Goal: Task Accomplishment & Management: Use online tool/utility

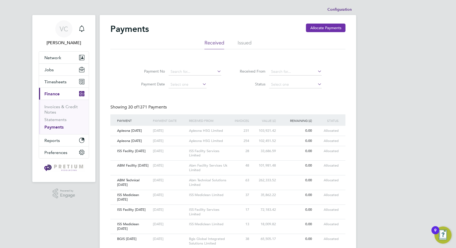
click at [322, 28] on button "Allocate Payments" at bounding box center [326, 28] width 40 height 9
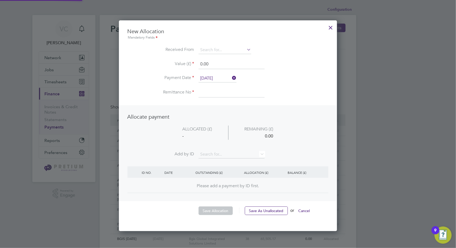
scroll to position [210, 218]
click at [227, 50] on input at bounding box center [225, 50] width 53 height 8
click at [228, 55] on li "Apl eona HSG Limited" at bounding box center [225, 57] width 53 height 7
type input "Apleona HSG Limited"
drag, startPoint x: 214, startPoint y: 63, endPoint x: 181, endPoint y: 61, distance: 32.9
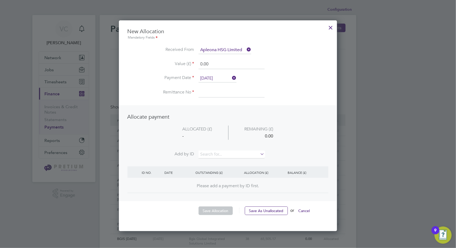
click at [181, 61] on li "Value (£) 0.00" at bounding box center [228, 66] width 201 height 15
type input "71489.13"
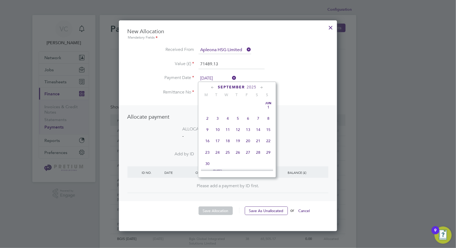
click at [216, 74] on input "[DATE]" at bounding box center [218, 78] width 38 height 8
click at [240, 128] on span "4" at bounding box center [238, 127] width 10 height 10
type input "[DATE]"
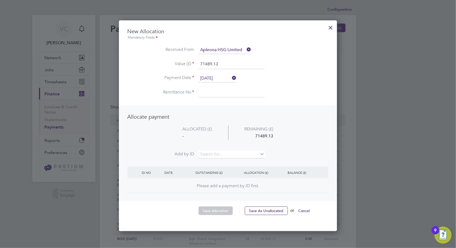
click at [218, 91] on input at bounding box center [232, 93] width 66 height 10
type input "CTS [DATE]"
click at [211, 155] on input at bounding box center [232, 154] width 66 height 8
type input "9267"
click at [223, 162] on li "INV005 9267" at bounding box center [232, 160] width 66 height 7
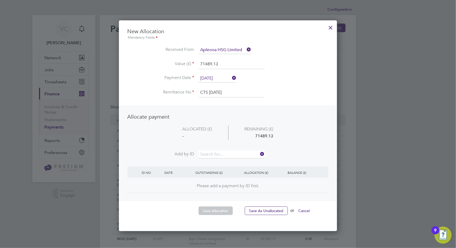
scroll to position [208, 218]
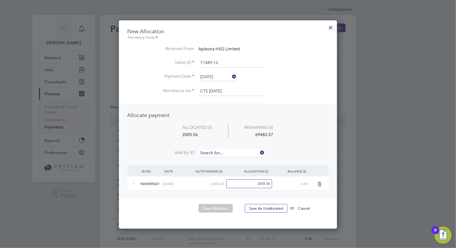
click at [222, 151] on input at bounding box center [232, 153] width 66 height 8
type input "7635"
click at [224, 159] on li "INV006 7635" at bounding box center [232, 159] width 66 height 7
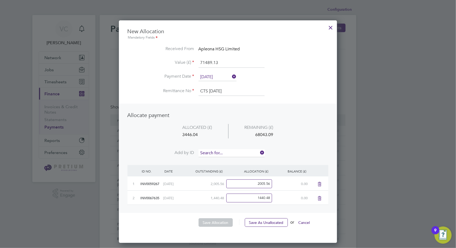
click at [228, 149] on input at bounding box center [232, 153] width 66 height 8
type input "7704"
click at [223, 160] on li "INV006 7704" at bounding box center [232, 159] width 66 height 7
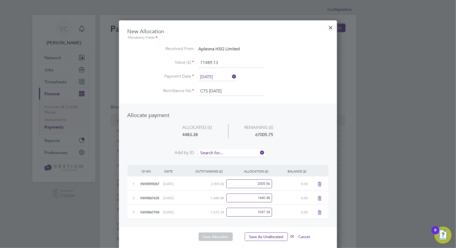
click at [226, 151] on input at bounding box center [232, 153] width 66 height 8
type input "8004"
click at [224, 159] on li "INV006 8004" at bounding box center [232, 159] width 66 height 7
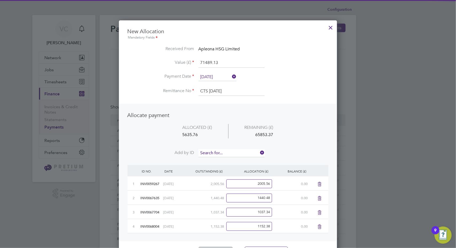
scroll to position [250, 218]
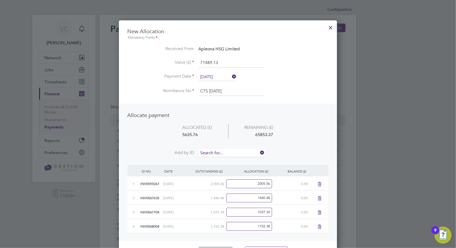
click at [227, 151] on input at bounding box center [232, 153] width 66 height 8
type input "8236"
click at [226, 158] on li "INV006 8236" at bounding box center [232, 159] width 66 height 7
click at [233, 151] on input at bounding box center [232, 153] width 66 height 8
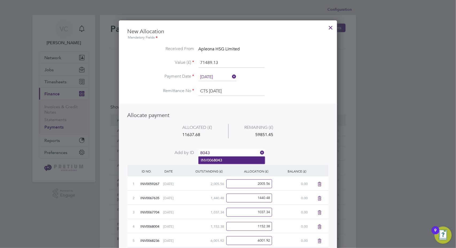
type input "8043"
click at [230, 157] on li "INV006 8043" at bounding box center [232, 159] width 66 height 7
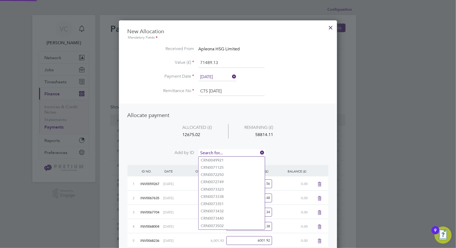
click at [234, 151] on input at bounding box center [232, 153] width 66 height 8
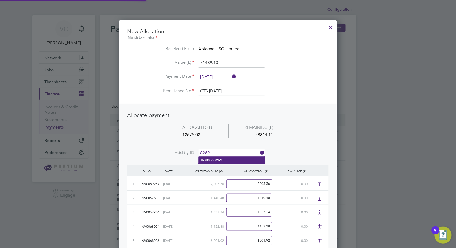
type input "8262"
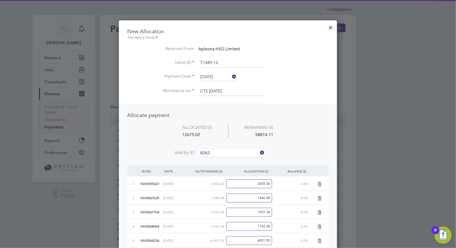
click at [230, 158] on li "INV006 8262" at bounding box center [232, 159] width 66 height 7
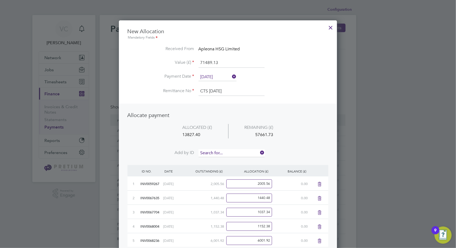
click at [240, 151] on input at bounding box center [232, 153] width 66 height 8
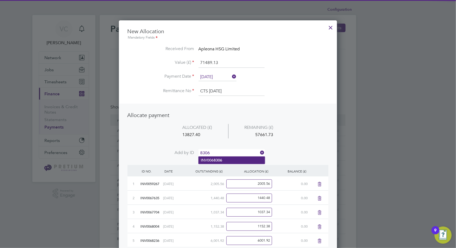
type input "8306"
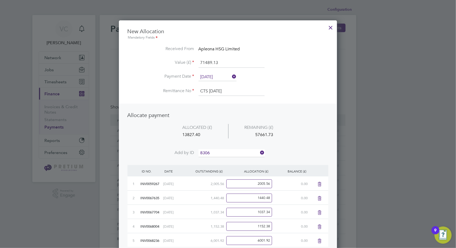
click at [229, 159] on li "INV006 8306" at bounding box center [232, 159] width 66 height 7
click at [233, 151] on input at bounding box center [232, 153] width 66 height 8
type input "8930"
click at [226, 160] on li "INV006 8930" at bounding box center [232, 159] width 66 height 7
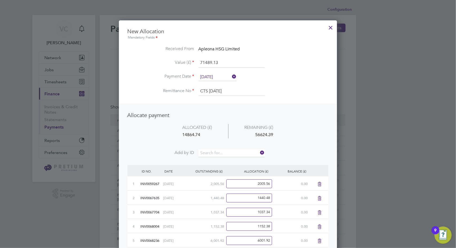
scroll to position [322, 218]
click at [233, 150] on input at bounding box center [232, 153] width 66 height 8
type input "8937"
click at [230, 158] on li "INV006 8937" at bounding box center [232, 159] width 66 height 7
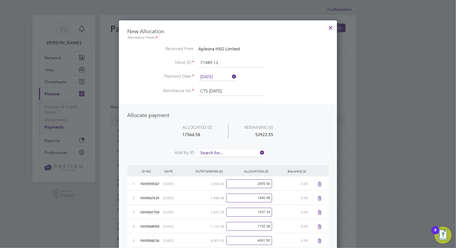
click at [232, 152] on input at bounding box center [232, 153] width 66 height 8
type input "8980"
click at [221, 160] on b "8980" at bounding box center [218, 160] width 9 height 5
click at [226, 152] on input at bounding box center [232, 153] width 66 height 8
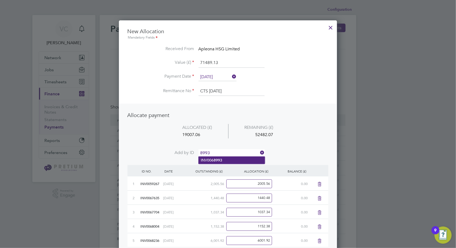
type input "8993"
click at [225, 160] on li "INV006 8993" at bounding box center [232, 159] width 66 height 7
click at [231, 153] on input at bounding box center [232, 153] width 66 height 8
type input "9228"
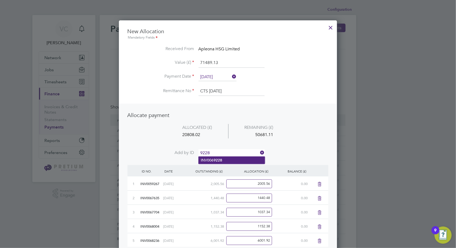
click at [222, 160] on b "9228" at bounding box center [218, 160] width 9 height 5
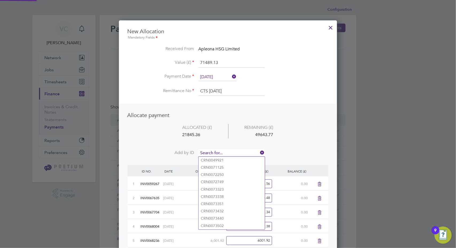
click at [229, 152] on input at bounding box center [232, 153] width 66 height 8
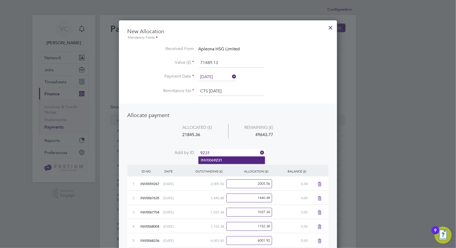
type input "9231"
click at [225, 159] on li "INV006 9231" at bounding box center [232, 159] width 66 height 7
click at [236, 153] on input at bounding box center [232, 153] width 66 height 8
type input "9247"
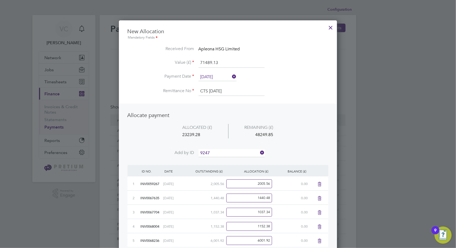
click at [225, 159] on li "INV006 9247" at bounding box center [232, 159] width 66 height 7
click at [232, 151] on input at bounding box center [232, 153] width 66 height 8
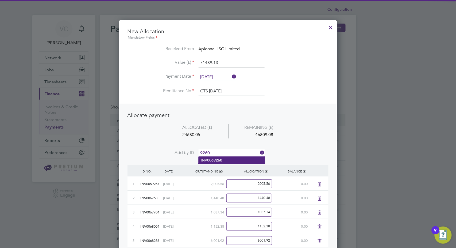
type input "9260"
click at [225, 158] on li "INV006 9260" at bounding box center [232, 159] width 66 height 7
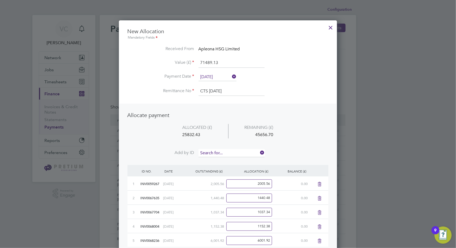
scroll to position [421, 218]
click at [231, 151] on input at bounding box center [232, 153] width 66 height 8
type input "9282"
click at [223, 160] on li "INV006 9282" at bounding box center [232, 159] width 66 height 7
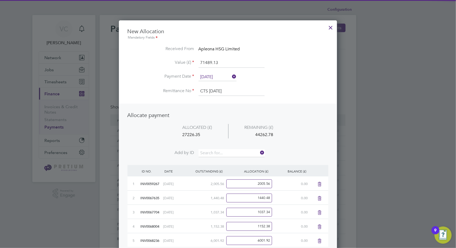
scroll to position [435, 218]
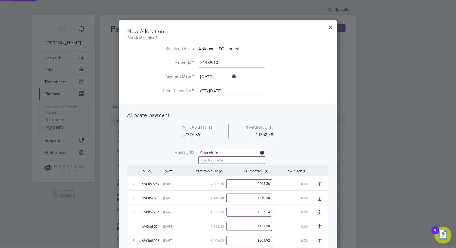
click at [230, 151] on input at bounding box center [232, 153] width 66 height 8
type input "9574"
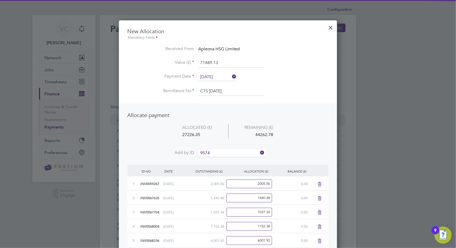
click at [227, 159] on li "INV006 9574" at bounding box center [232, 159] width 66 height 7
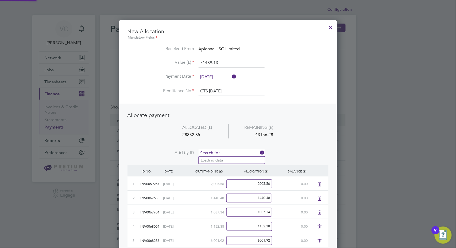
click at [232, 152] on input at bounding box center [232, 153] width 66 height 8
type input "9603"
click at [229, 159] on li "INV006 9603" at bounding box center [232, 159] width 66 height 7
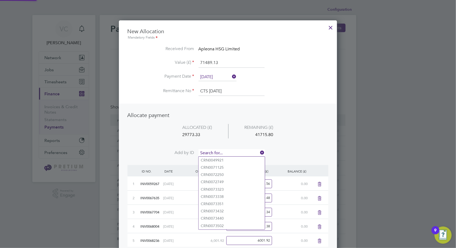
click at [230, 151] on input at bounding box center [232, 153] width 66 height 8
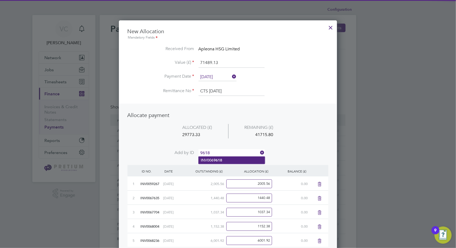
type input "9618"
click at [224, 159] on li "INV006 9618" at bounding box center [232, 159] width 66 height 7
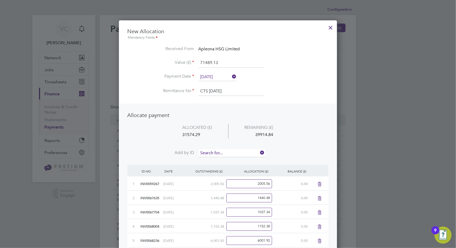
click at [227, 152] on input at bounding box center [232, 153] width 66 height 8
type input "9634"
click at [224, 159] on li "INV006 9634" at bounding box center [232, 159] width 66 height 7
click at [229, 153] on input at bounding box center [232, 153] width 66 height 8
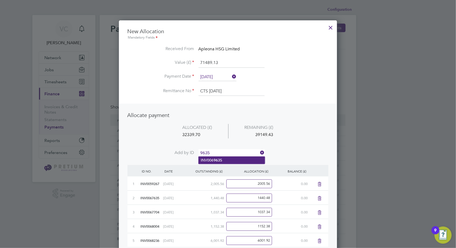
type input "9635"
click at [226, 160] on li "INV006 9635" at bounding box center [232, 159] width 66 height 7
click at [229, 152] on input at bounding box center [232, 153] width 66 height 8
type input "9649"
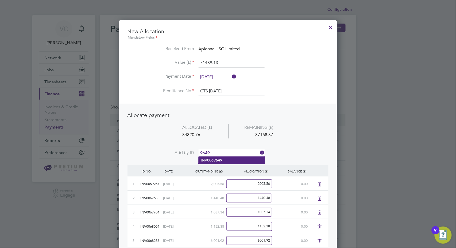
click at [224, 159] on li "INV006 9649" at bounding box center [232, 159] width 66 height 7
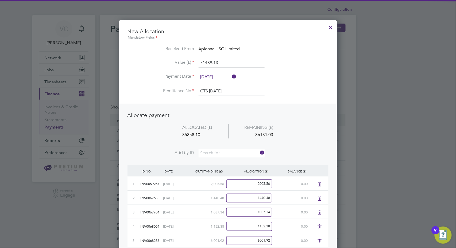
scroll to position [521, 218]
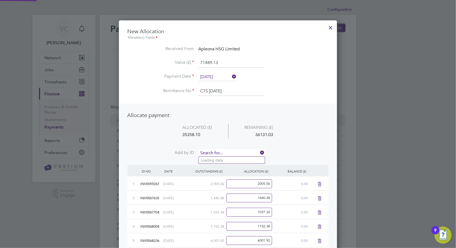
click at [230, 151] on input at bounding box center [232, 153] width 66 height 8
type input "9648"
click at [223, 159] on li "INV006 9648" at bounding box center [232, 159] width 66 height 7
click at [230, 151] on input at bounding box center [232, 153] width 66 height 8
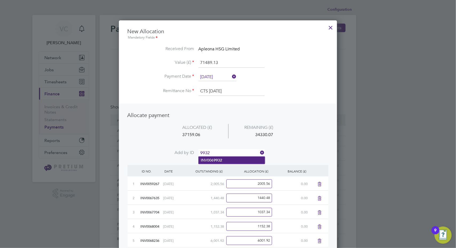
type input "9932"
click at [222, 158] on b "9932" at bounding box center [218, 160] width 9 height 5
click at [231, 151] on input at bounding box center [232, 153] width 66 height 8
type input "9939"
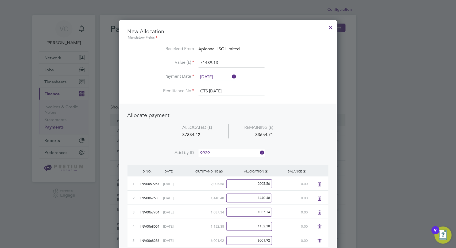
click at [229, 159] on li "INV006 9939" at bounding box center [232, 159] width 66 height 7
click at [232, 152] on input at bounding box center [232, 153] width 66 height 8
type input "9929"
click at [225, 159] on li "INV006 9929" at bounding box center [232, 159] width 66 height 7
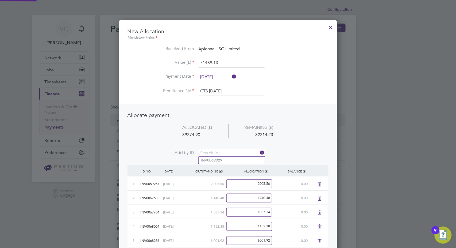
scroll to position [578, 218]
click at [229, 151] on input at bounding box center [232, 153] width 66 height 8
type input "9964"
click at [222, 160] on b "9964" at bounding box center [218, 160] width 9 height 5
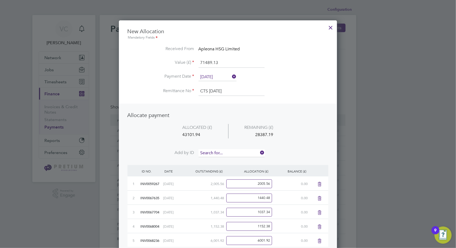
click at [232, 151] on input at bounding box center [232, 153] width 66 height 8
type input "9990"
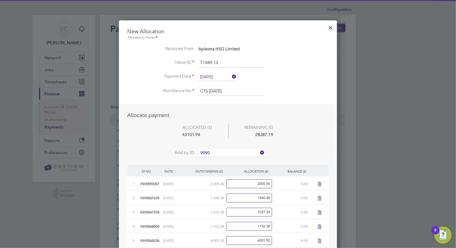
click at [225, 158] on li "INV006 9990" at bounding box center [232, 159] width 66 height 7
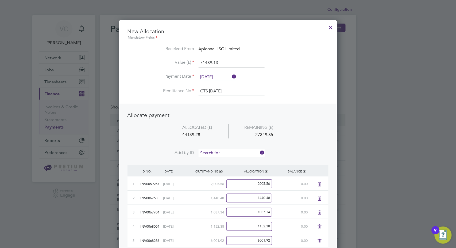
click at [233, 149] on input at bounding box center [232, 153] width 66 height 8
type input "0204"
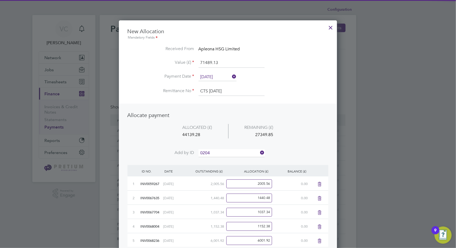
click at [224, 159] on li "INV007 0204" at bounding box center [232, 159] width 66 height 7
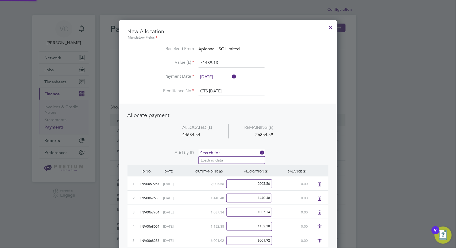
click at [231, 152] on input at bounding box center [232, 153] width 66 height 8
type input "0218"
click at [226, 159] on li "INV007 0218" at bounding box center [232, 159] width 66 height 7
click at [234, 150] on input at bounding box center [232, 153] width 66 height 8
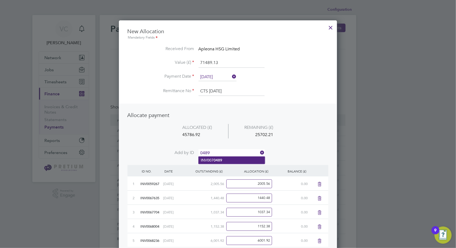
type input "0489"
click at [226, 159] on li "INV007 0489" at bounding box center [232, 159] width 66 height 7
click at [231, 153] on input at bounding box center [232, 153] width 66 height 8
type input "0496"
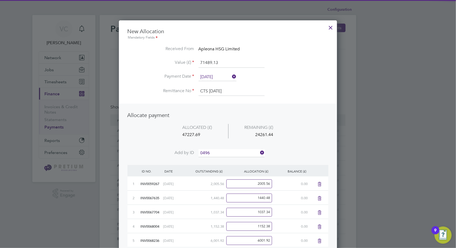
click at [224, 161] on li "INV007 0496" at bounding box center [232, 159] width 66 height 7
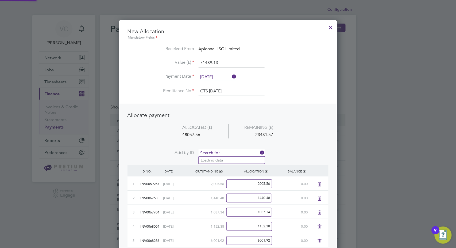
click at [228, 152] on input at bounding box center [232, 153] width 66 height 8
type input "0528"
click at [226, 157] on li "INV007 0528" at bounding box center [232, 159] width 66 height 7
click at [232, 150] on input at bounding box center [232, 153] width 66 height 8
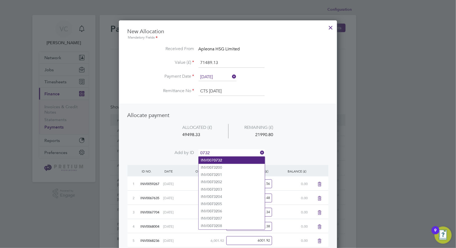
type input "0732"
click at [227, 161] on li "INV007 0732" at bounding box center [232, 159] width 66 height 7
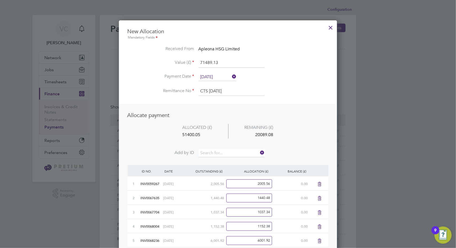
scroll to position [692, 218]
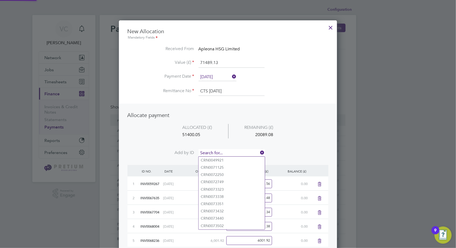
click at [227, 152] on input at bounding box center [232, 153] width 66 height 8
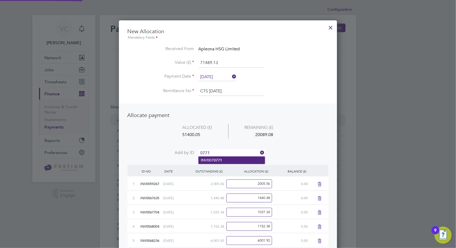
type input "0771"
click at [226, 159] on li "INV007 0771" at bounding box center [232, 159] width 66 height 7
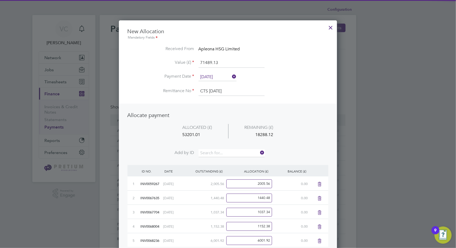
scroll to position [706, 218]
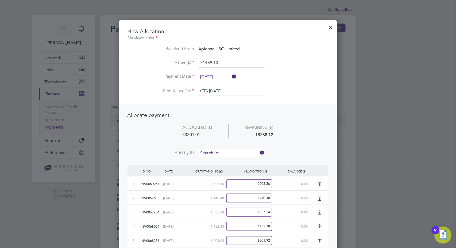
click at [227, 152] on input at bounding box center [232, 153] width 66 height 8
type input "0784"
click at [224, 161] on li "INV007 0784" at bounding box center [232, 159] width 66 height 7
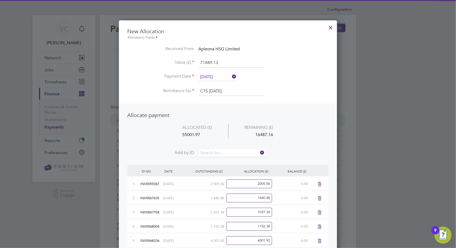
scroll to position [720, 218]
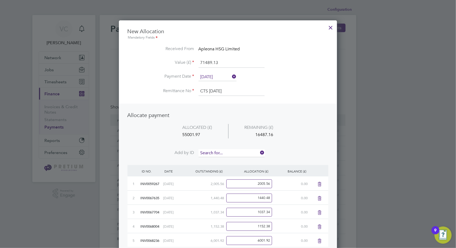
click at [227, 152] on input at bounding box center [232, 153] width 66 height 8
type input "0794"
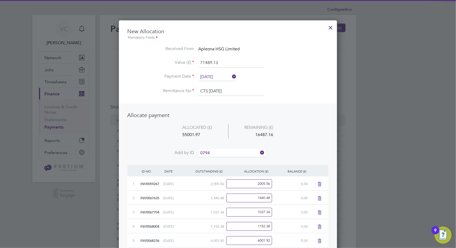
click at [226, 158] on li "INV007 0794" at bounding box center [232, 159] width 66 height 7
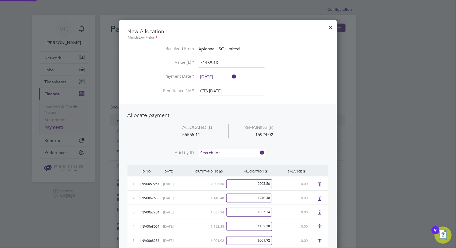
click at [229, 151] on input at bounding box center [232, 153] width 66 height 8
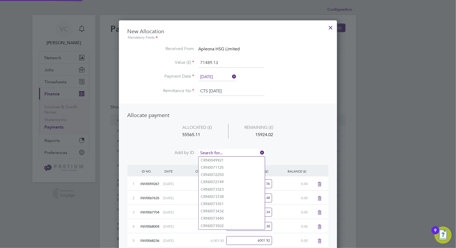
type input "0"
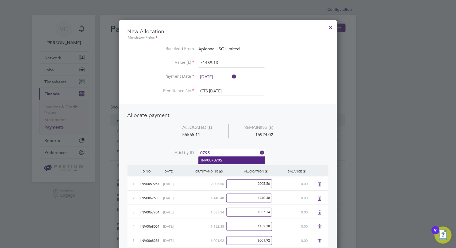
type input "0795"
click at [230, 160] on li "INV007 0795" at bounding box center [232, 159] width 66 height 7
click at [234, 151] on input at bounding box center [232, 153] width 66 height 8
type input "1075"
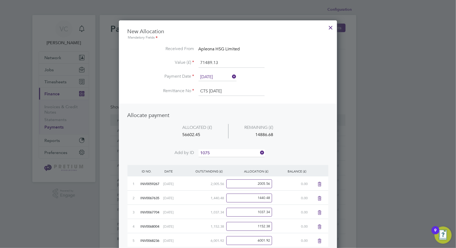
click at [229, 161] on li "INV007 1075" at bounding box center [232, 159] width 66 height 7
click at [229, 152] on input at bounding box center [232, 153] width 66 height 8
type input "1101"
click at [228, 159] on li "INV007 1101" at bounding box center [232, 159] width 66 height 7
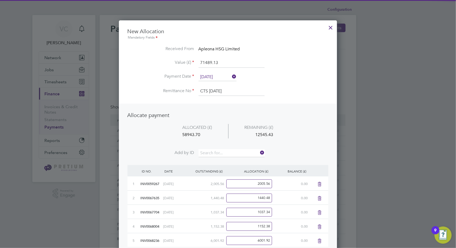
scroll to position [777, 218]
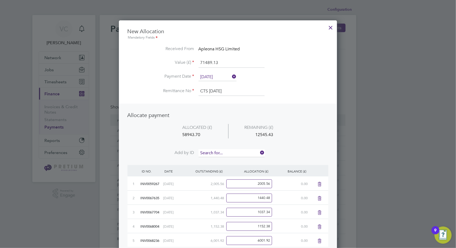
click at [228, 152] on input at bounding box center [232, 153] width 66 height 8
type input "1122"
click at [225, 159] on li "INV007 1122" at bounding box center [232, 159] width 66 height 7
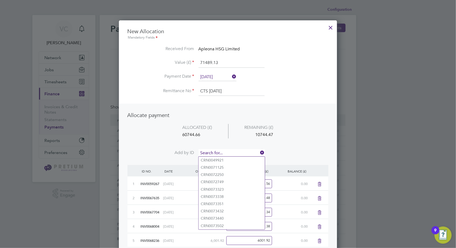
click at [226, 153] on input at bounding box center [232, 153] width 66 height 8
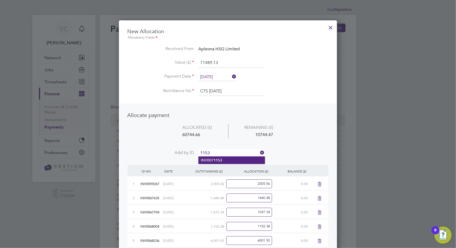
type input "1153"
click at [224, 160] on li "INV007 1153" at bounding box center [232, 159] width 66 height 7
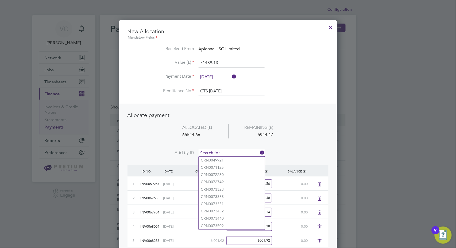
click at [227, 153] on input at bounding box center [232, 153] width 66 height 8
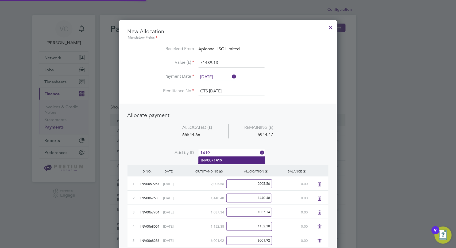
type input "1419"
click at [224, 160] on li "INV007 1419" at bounding box center [232, 159] width 66 height 7
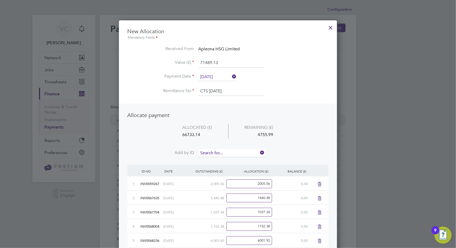
click at [226, 155] on input at bounding box center [232, 153] width 66 height 8
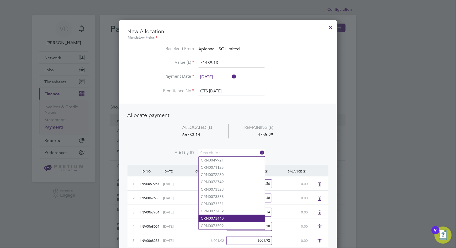
click at [221, 216] on li "CRN0073440" at bounding box center [232, 217] width 66 height 7
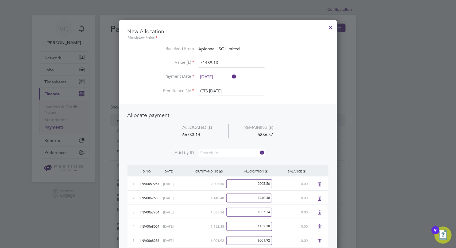
scroll to position [834, 218]
click at [225, 151] on input at bounding box center [232, 153] width 66 height 8
type input "1462"
click at [222, 161] on li "INV007 1462" at bounding box center [232, 159] width 66 height 7
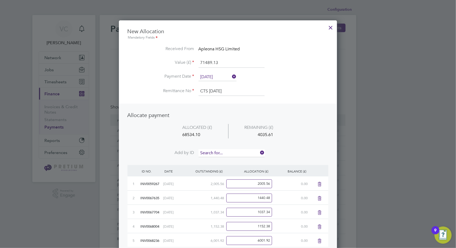
click at [227, 152] on input at bounding box center [232, 153] width 66 height 8
type input "1471"
click at [223, 158] on li "INV007 1471" at bounding box center [232, 159] width 66 height 7
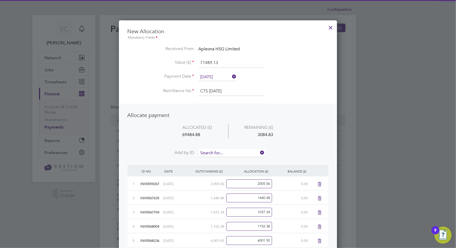
scroll to position [862, 218]
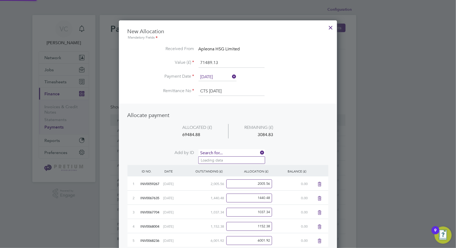
click at [229, 152] on input at bounding box center [232, 153] width 66 height 8
type input "1480"
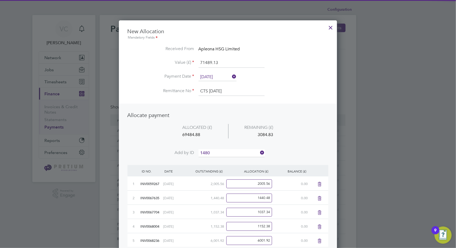
click at [226, 159] on li "INV007 1480" at bounding box center [232, 159] width 66 height 7
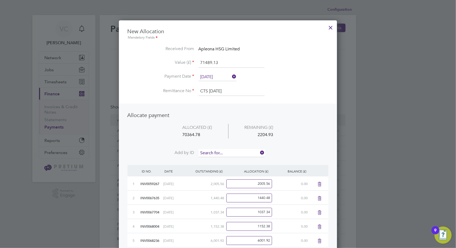
click at [231, 152] on input at bounding box center [232, 153] width 66 height 8
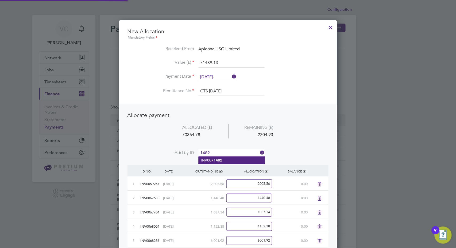
type input "1482"
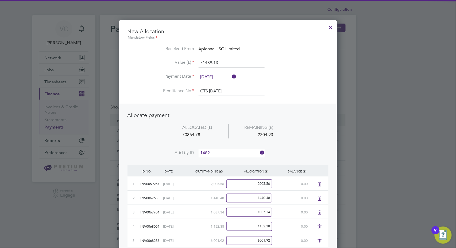
click at [228, 159] on li "INV007 1482" at bounding box center [232, 159] width 66 height 7
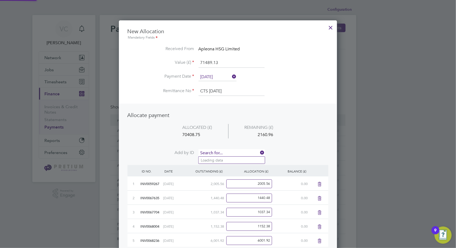
click at [233, 151] on input at bounding box center [232, 153] width 66 height 8
type input "1741"
click at [226, 159] on li "INV007 1741" at bounding box center [232, 159] width 66 height 7
click at [230, 152] on input at bounding box center [232, 153] width 66 height 8
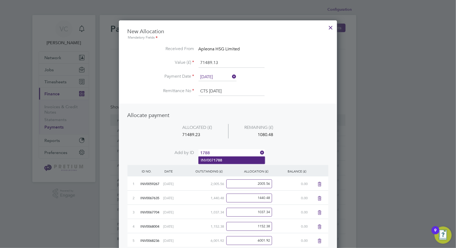
type input "1788"
click at [225, 159] on li "INV007 1788" at bounding box center [232, 159] width 66 height 7
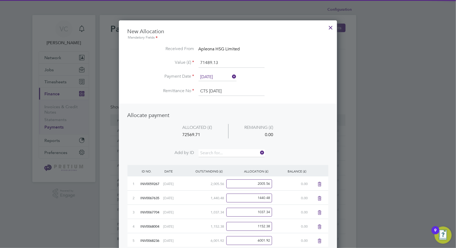
scroll to position [919, 218]
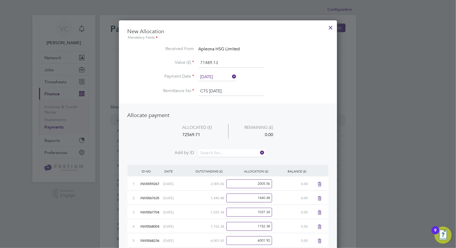
click at [303, 134] on li "ALLOCATED (£) REMAINING (£) 72569.71 0.00" at bounding box center [228, 136] width 201 height 25
click at [391, 80] on div at bounding box center [228, 124] width 456 height 248
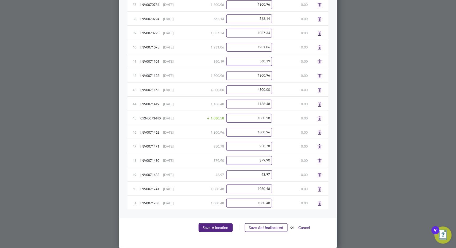
scroll to position [692, 0]
click at [219, 225] on button "Save Allocation" at bounding box center [216, 227] width 34 height 9
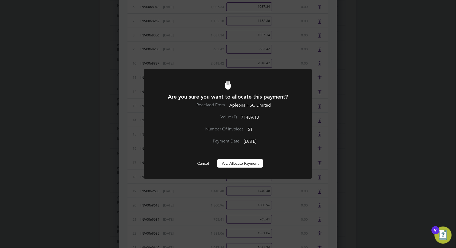
scroll to position [0, 0]
click at [243, 164] on button "Yes, Allocate Payment" at bounding box center [240, 163] width 46 height 9
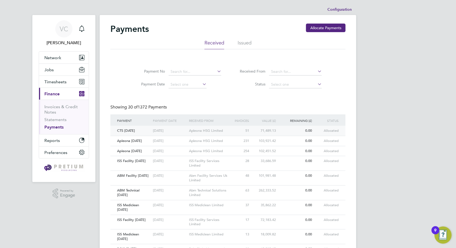
click at [238, 129] on div "51" at bounding box center [242, 131] width 18 height 10
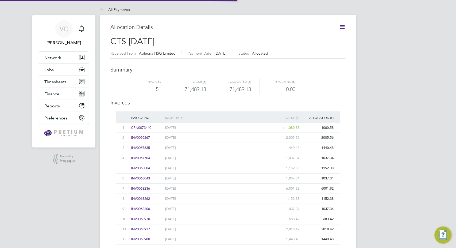
click at [345, 28] on icon at bounding box center [342, 27] width 7 height 7
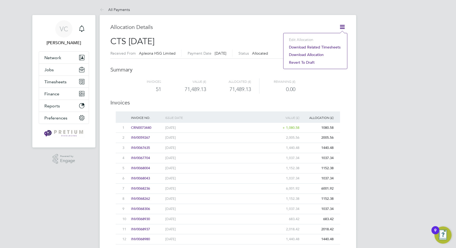
click at [325, 46] on li "Download related timesheets" at bounding box center [315, 46] width 58 height 7
click at [60, 83] on span "Timesheets" at bounding box center [55, 81] width 22 height 5
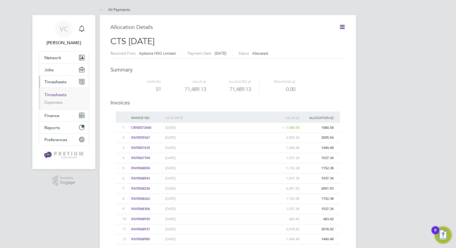
click at [62, 93] on link "Timesheets" at bounding box center [55, 94] width 22 height 5
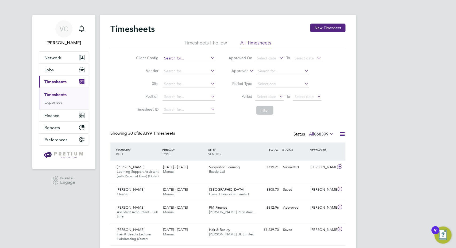
click at [183, 55] on input at bounding box center [189, 58] width 53 height 7
click at [195, 65] on li "Combined Technical Solutions Ltd" at bounding box center [192, 65] width 61 height 7
type input "Combined Technical Solutions Ltd"
click at [260, 108] on button "Filter" at bounding box center [264, 110] width 17 height 9
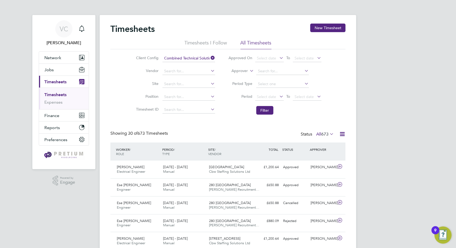
click at [342, 133] on icon at bounding box center [342, 133] width 7 height 7
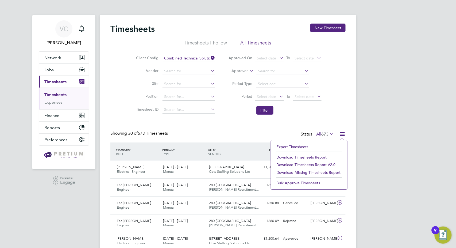
click at [313, 156] on li "Download Timesheets Report" at bounding box center [309, 156] width 71 height 7
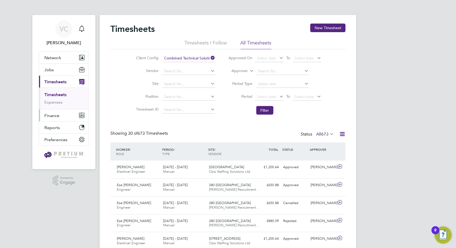
click at [62, 117] on button "Finance" at bounding box center [64, 115] width 50 height 12
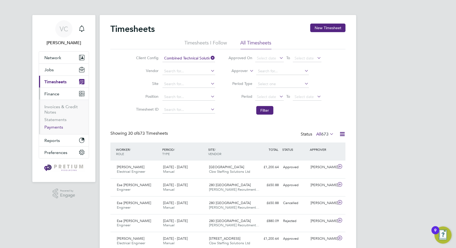
click at [58, 127] on link "Payments" at bounding box center [53, 126] width 19 height 5
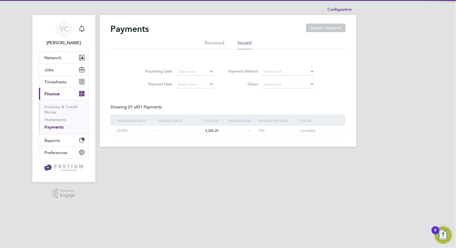
click at [217, 42] on li "Received" at bounding box center [215, 45] width 20 height 10
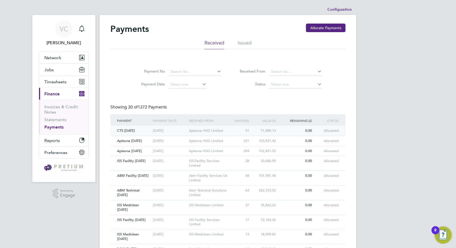
click at [234, 133] on div "51" at bounding box center [242, 131] width 18 height 10
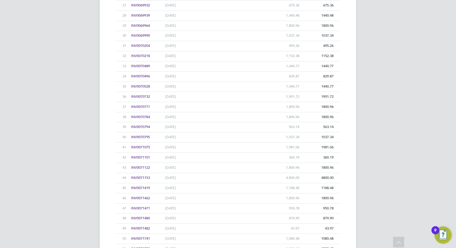
scroll to position [409, 0]
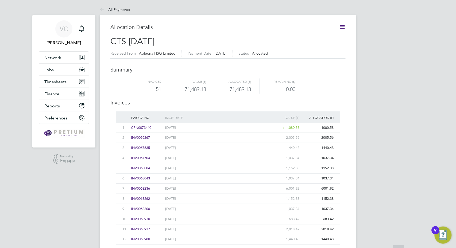
scroll to position [0, 0]
